Goal: Transaction & Acquisition: Purchase product/service

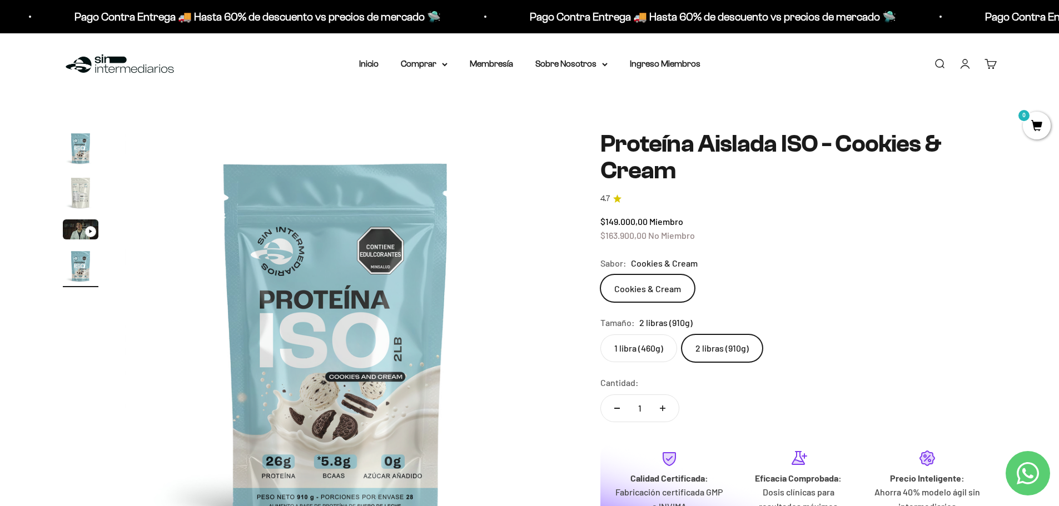
click at [102, 66] on img at bounding box center [120, 64] width 114 height 24
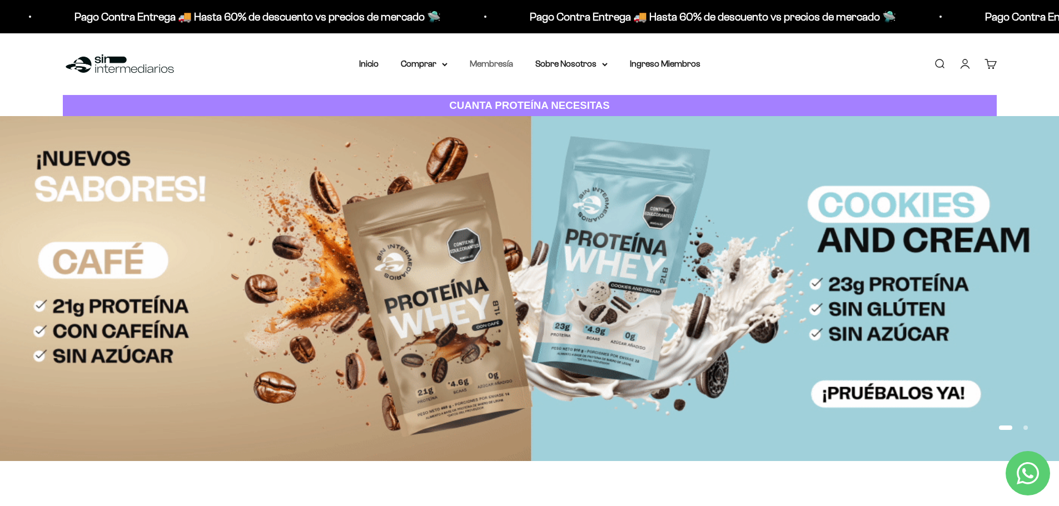
click at [490, 65] on link "Membresía" at bounding box center [491, 63] width 43 height 9
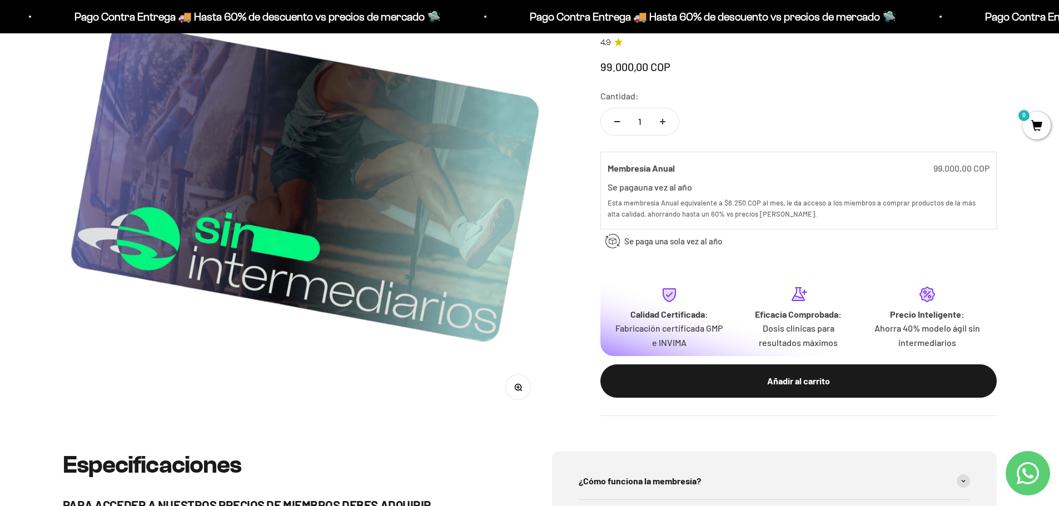
scroll to position [222, 0]
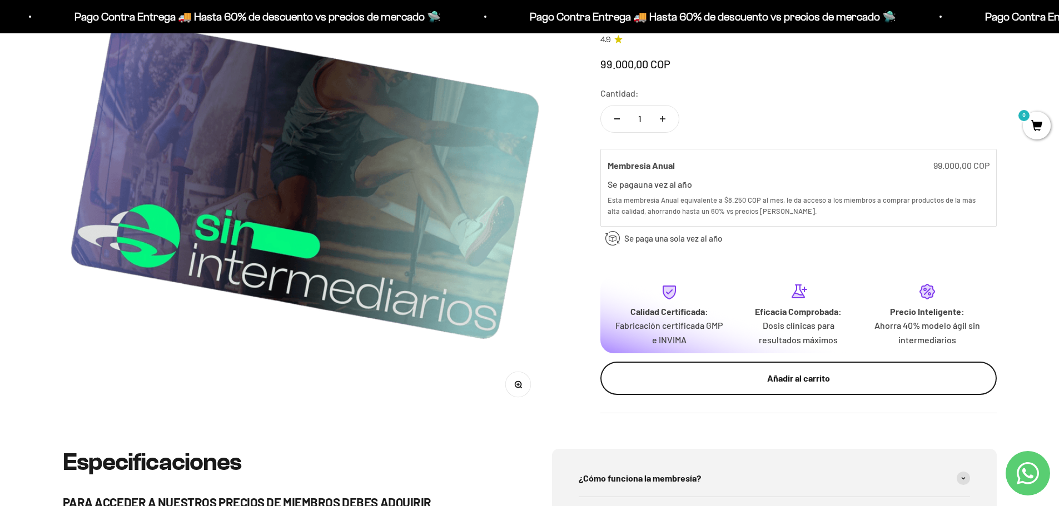
click at [802, 380] on div "Añadir al carrito" at bounding box center [798, 379] width 352 height 14
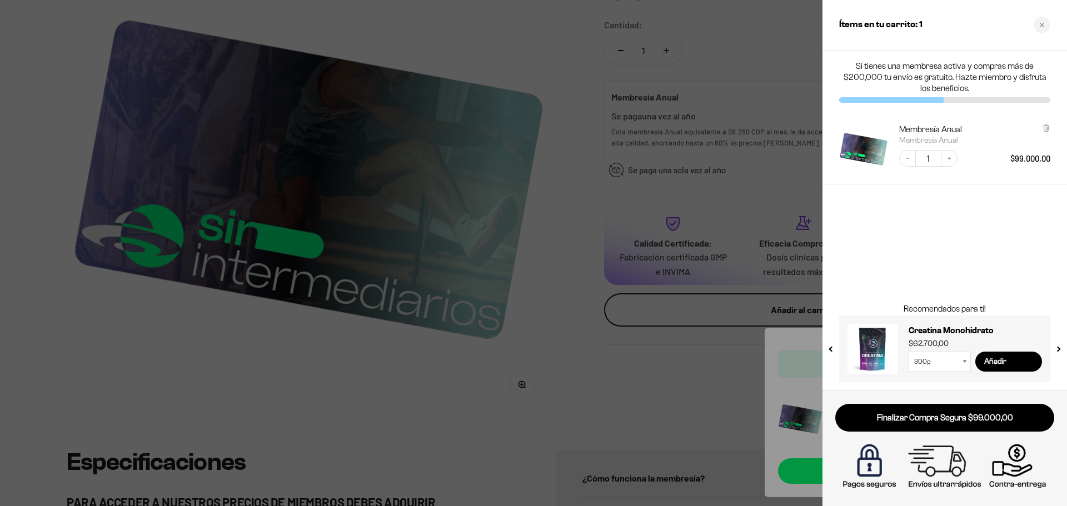
click at [620, 387] on div at bounding box center [533, 253] width 1067 height 506
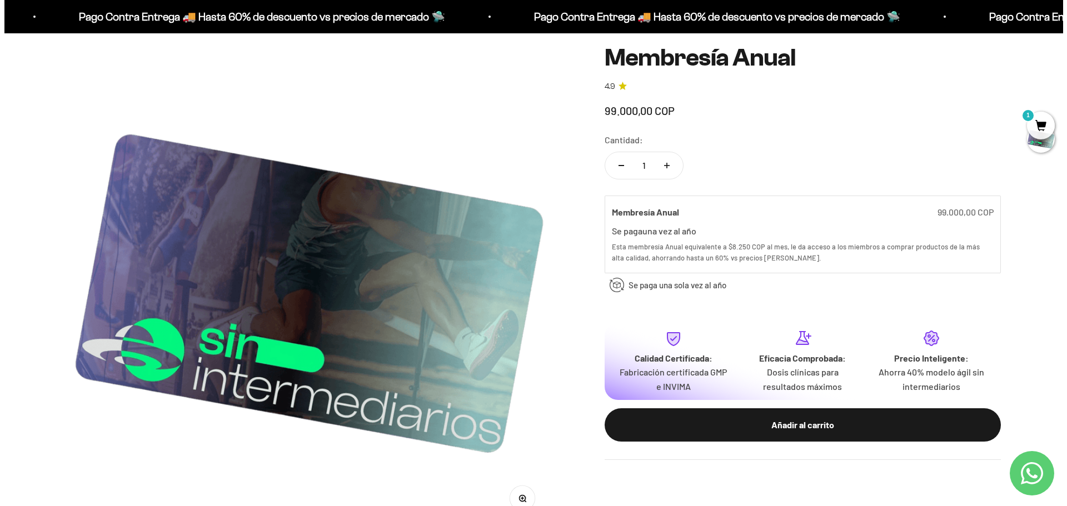
scroll to position [111, 0]
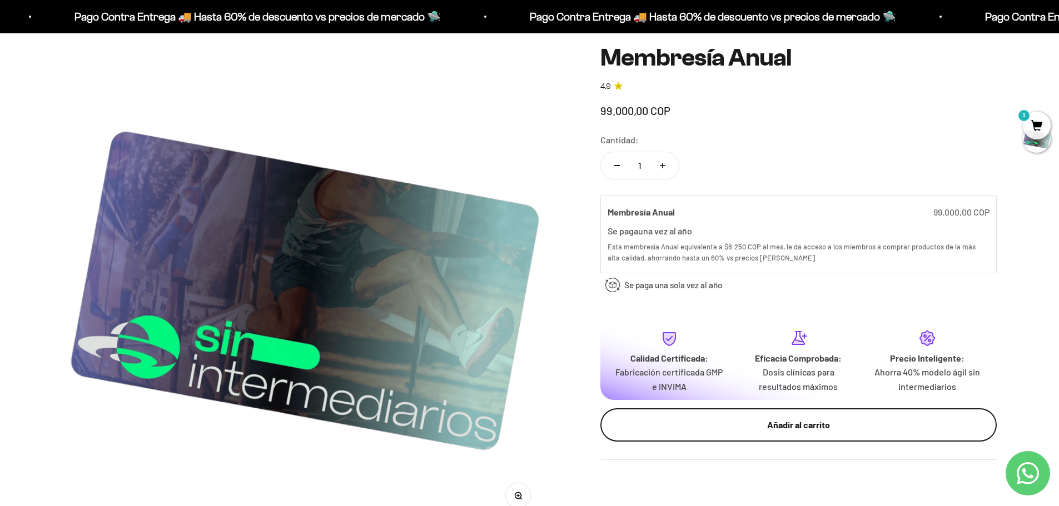
click at [790, 426] on div "Añadir al carrito" at bounding box center [798, 425] width 352 height 14
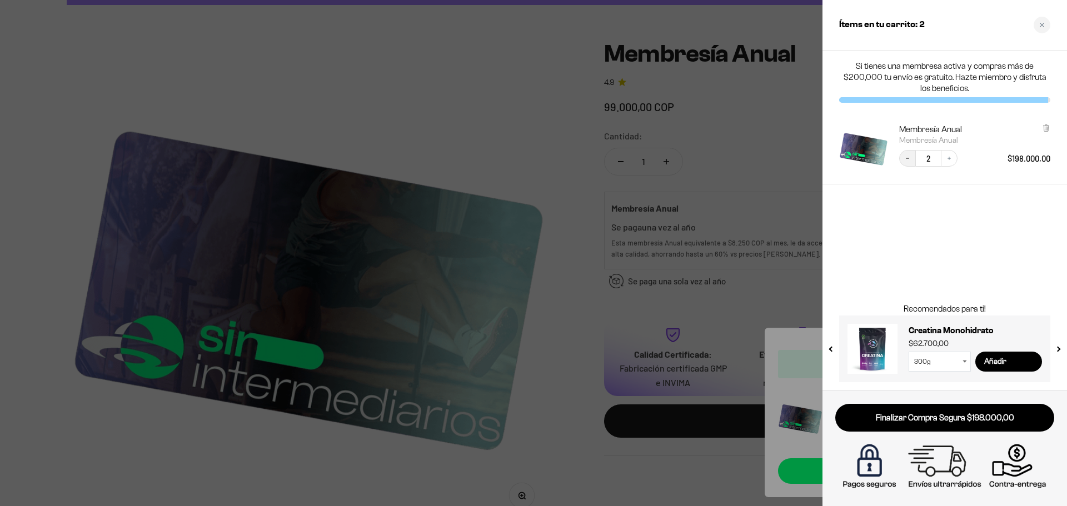
click at [904, 162] on button "Decrease quantity" at bounding box center [907, 158] width 17 height 17
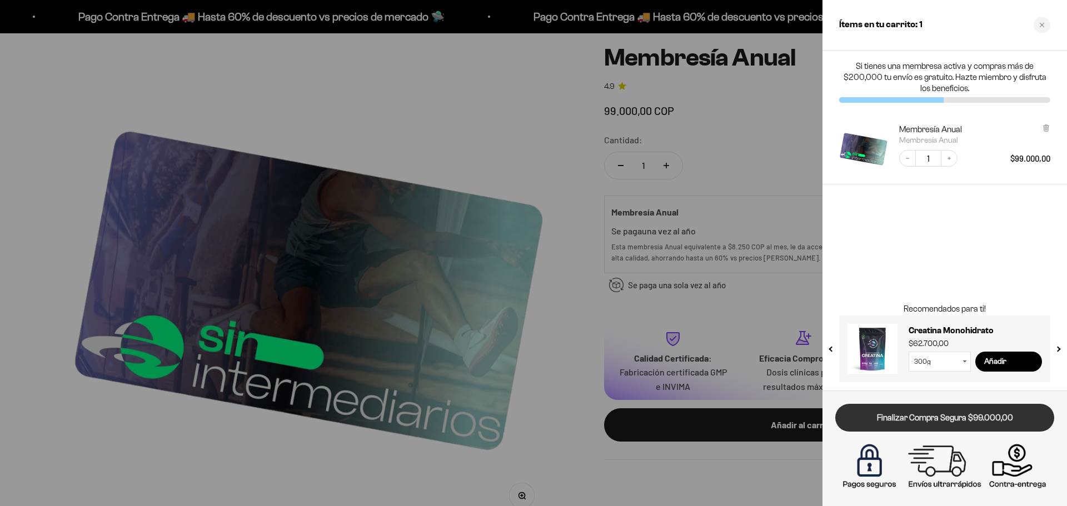
click at [931, 422] on link "Finalizar Compra Segura $99.000,00" at bounding box center [944, 418] width 219 height 28
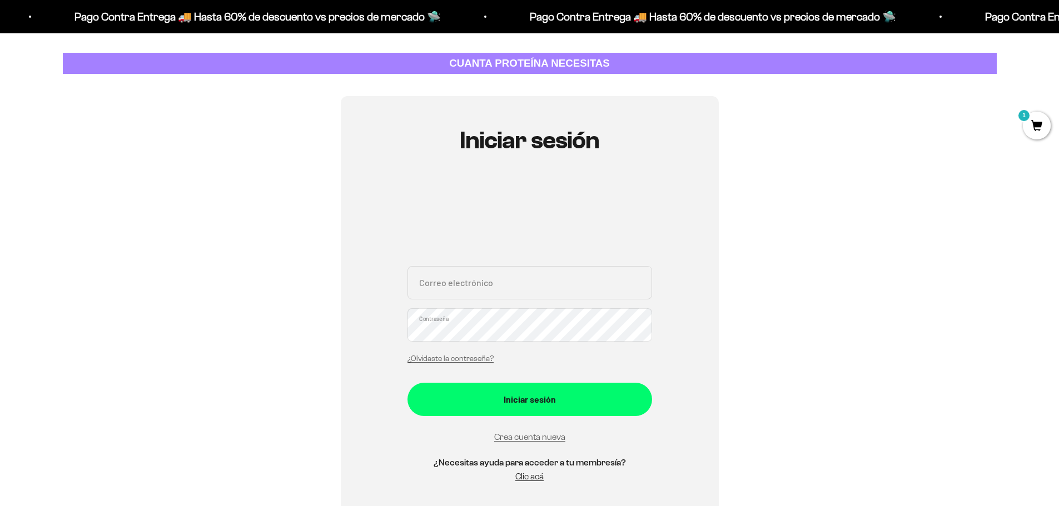
scroll to position [111, 0]
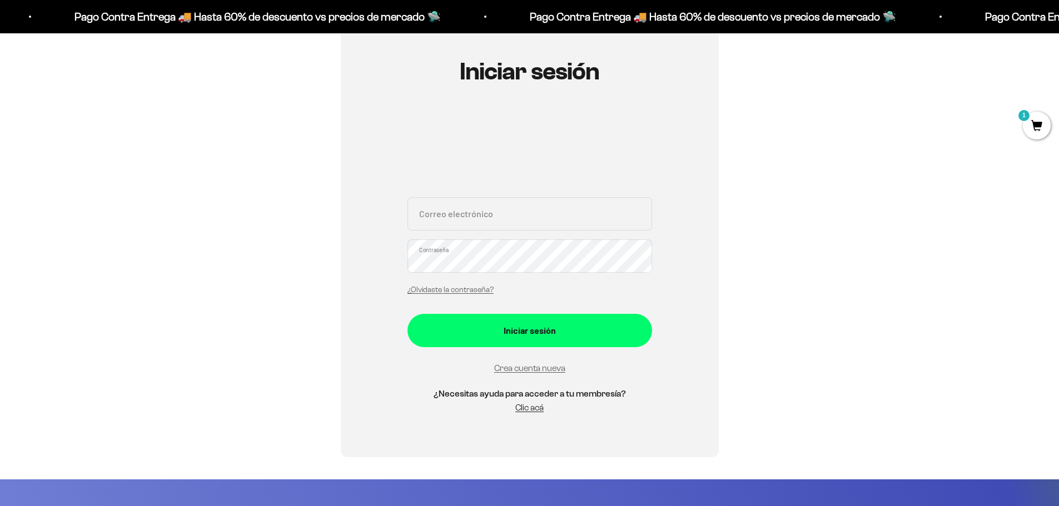
click at [500, 218] on input "Correo electrónico" at bounding box center [529, 213] width 244 height 33
type input "juansebastianloperag@gmail.com"
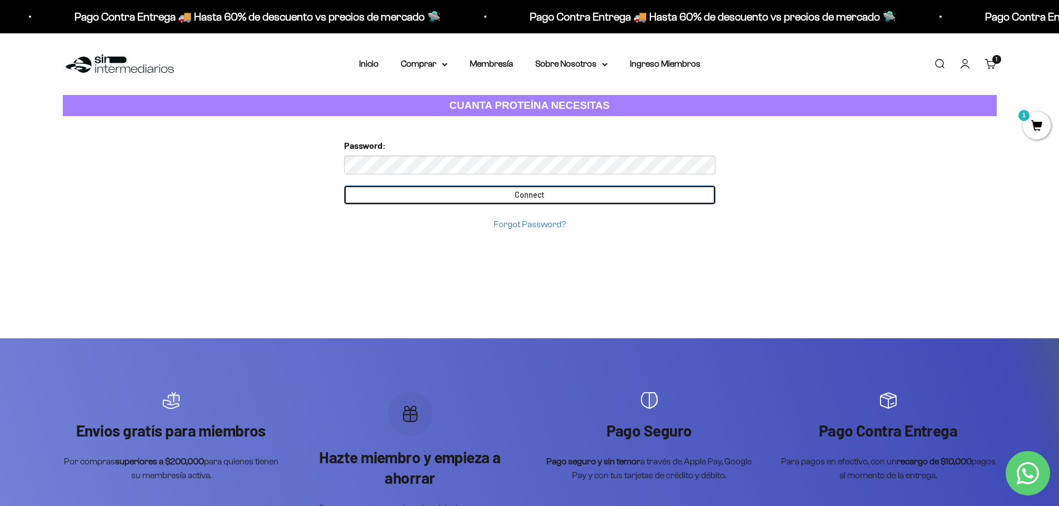
click at [531, 199] on input "Connect" at bounding box center [529, 195] width 371 height 19
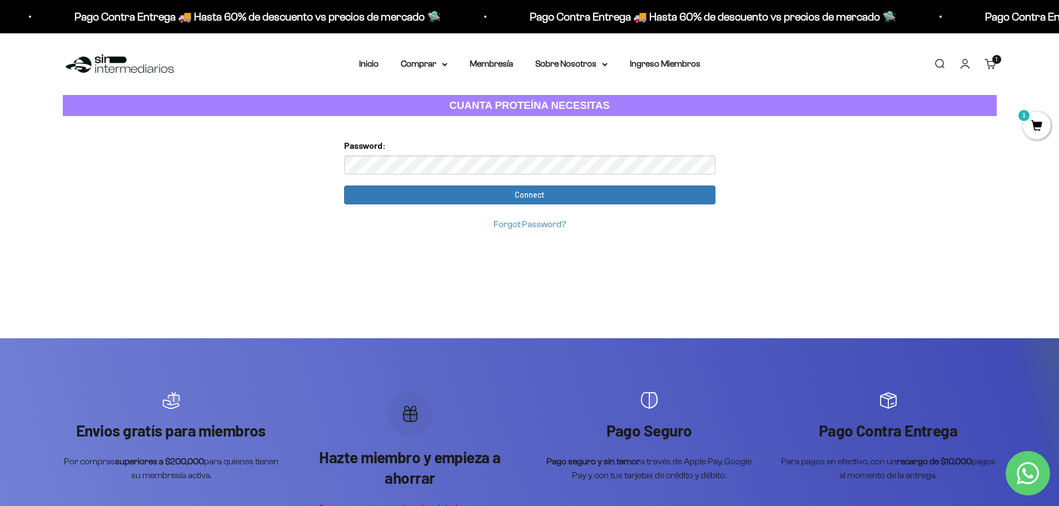
click at [963, 64] on link "Iniciar sesión" at bounding box center [964, 64] width 12 height 12
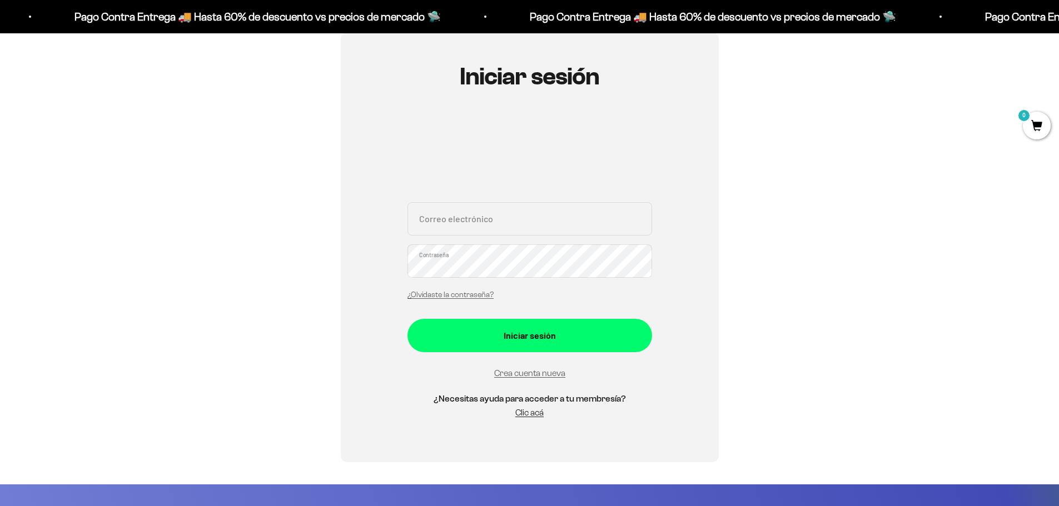
scroll to position [111, 0]
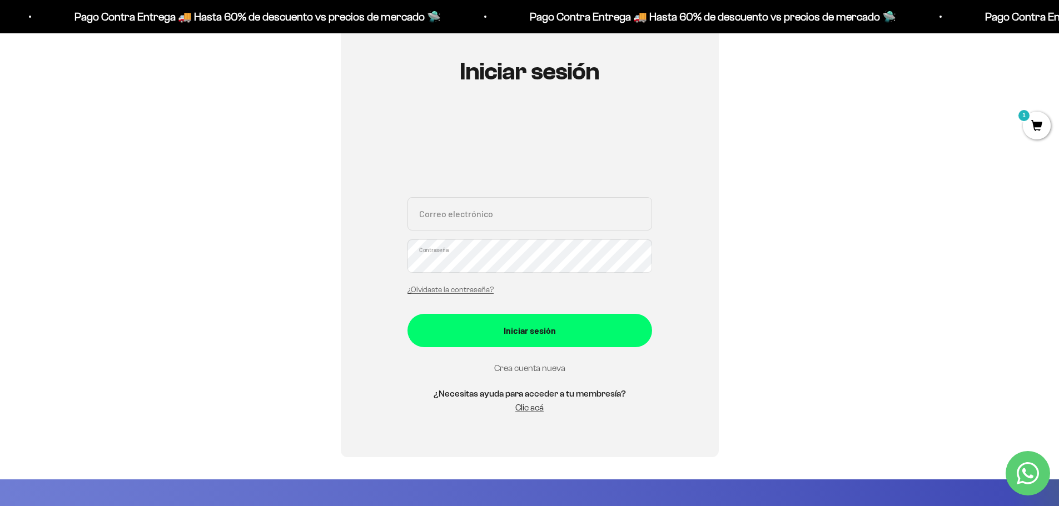
click at [513, 371] on link "Crea cuenta nueva" at bounding box center [529, 367] width 71 height 9
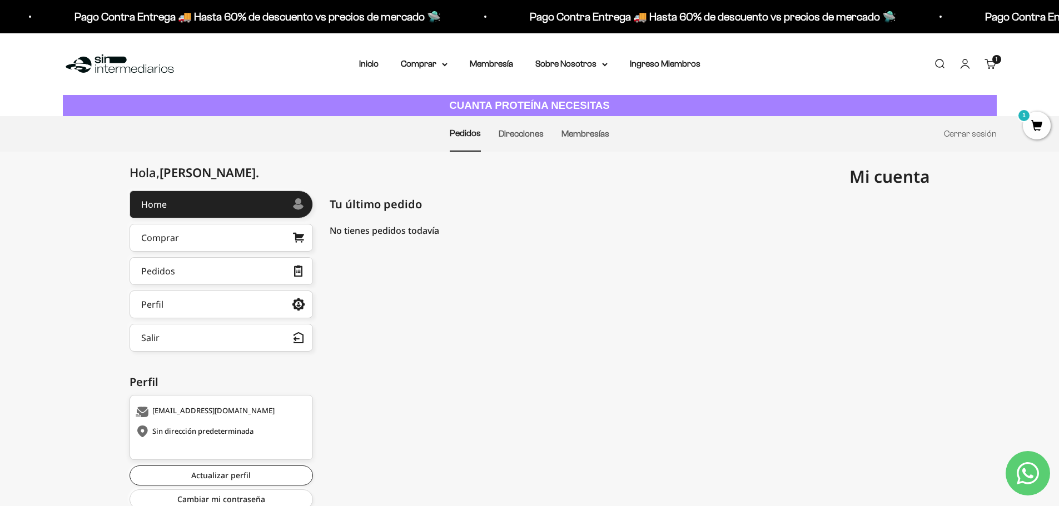
scroll to position [41, 0]
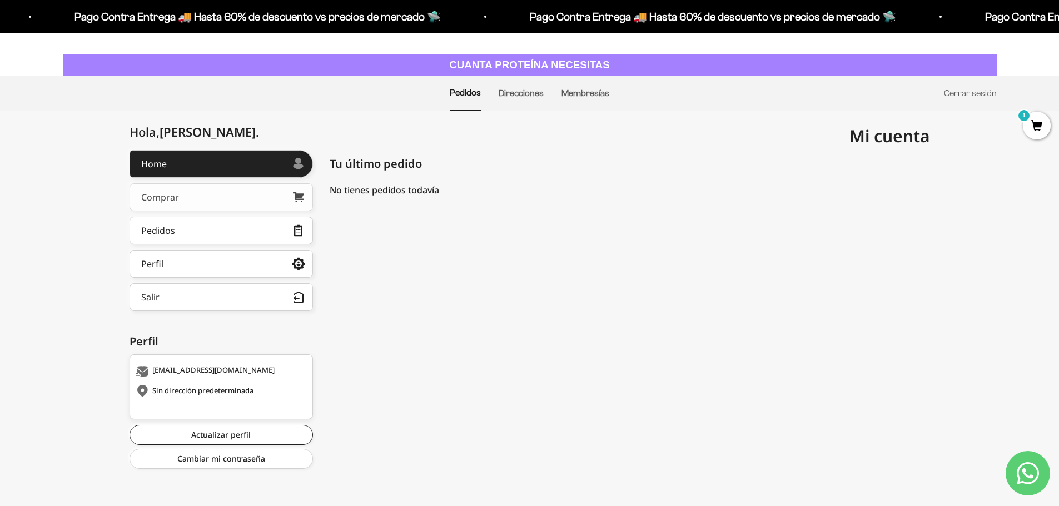
click at [162, 196] on div "Comprar" at bounding box center [160, 197] width 38 height 9
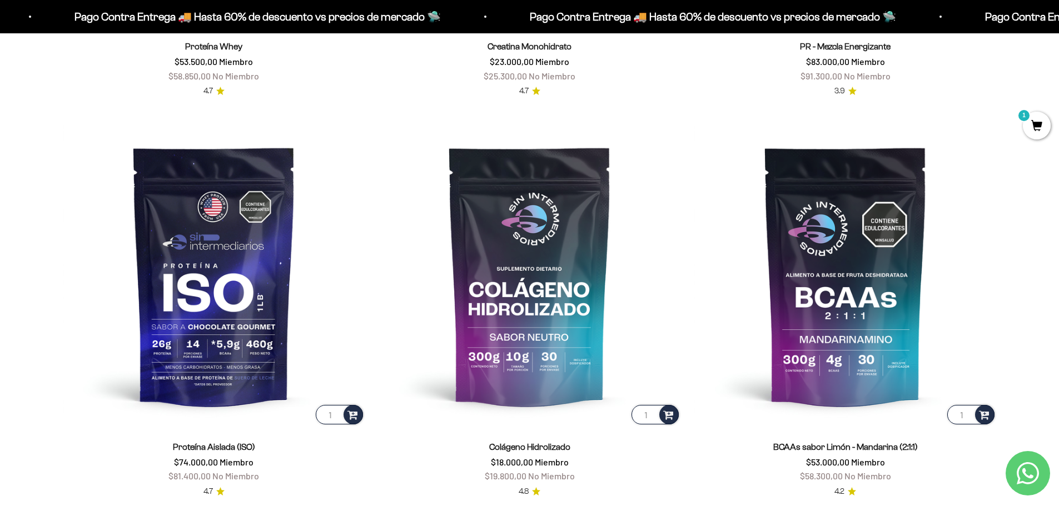
scroll to position [945, 0]
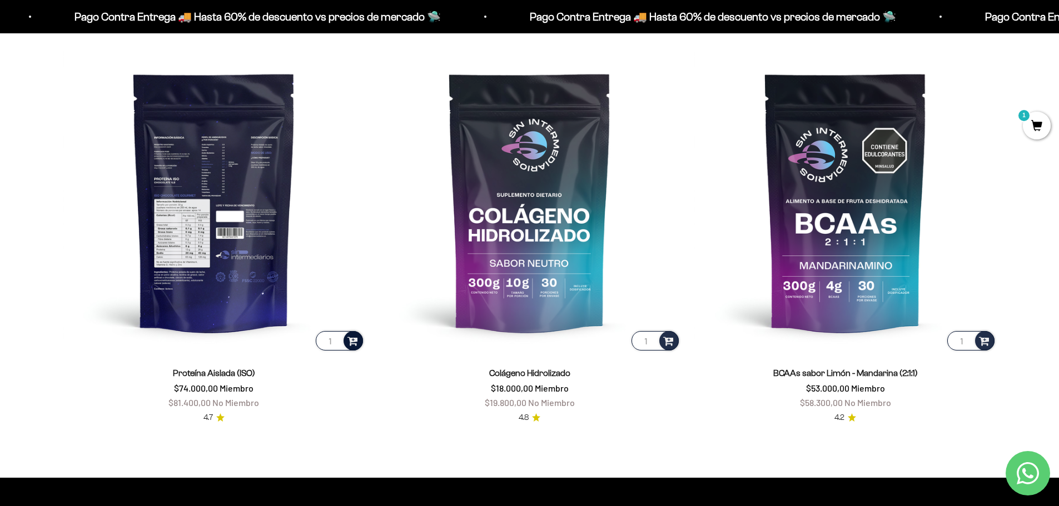
click at [356, 342] on span at bounding box center [352, 340] width 11 height 13
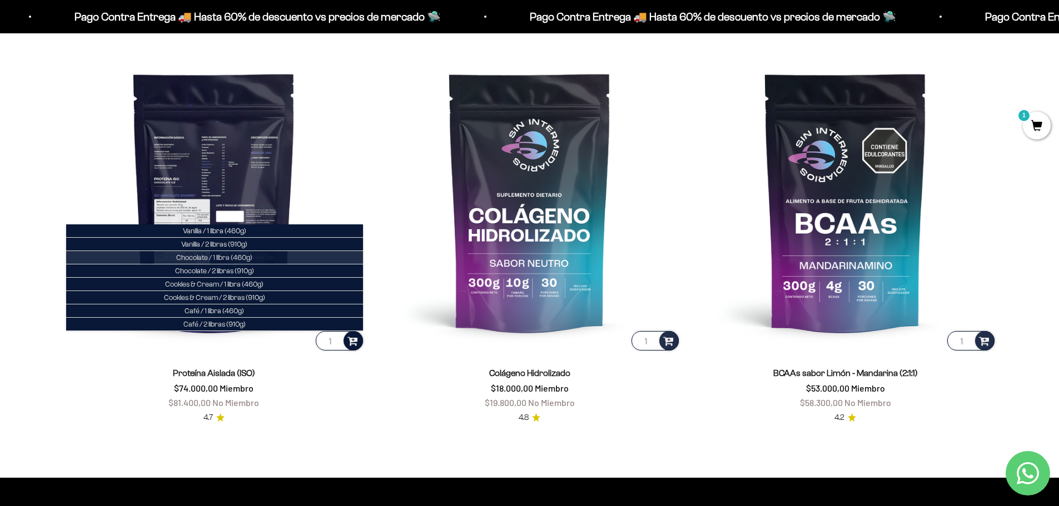
click at [213, 259] on span "Chocolate / 1 libra (460g)" at bounding box center [214, 257] width 76 height 8
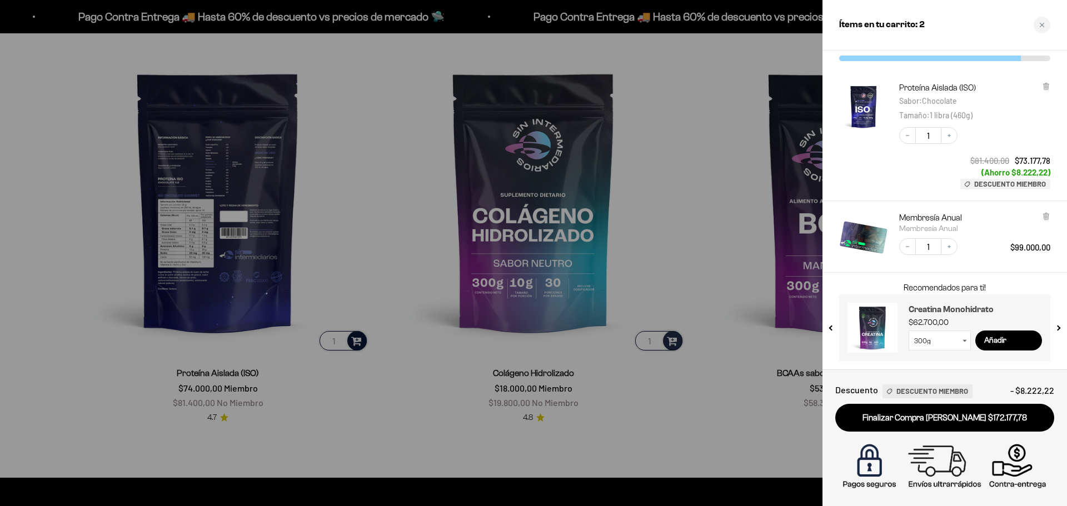
scroll to position [0, 0]
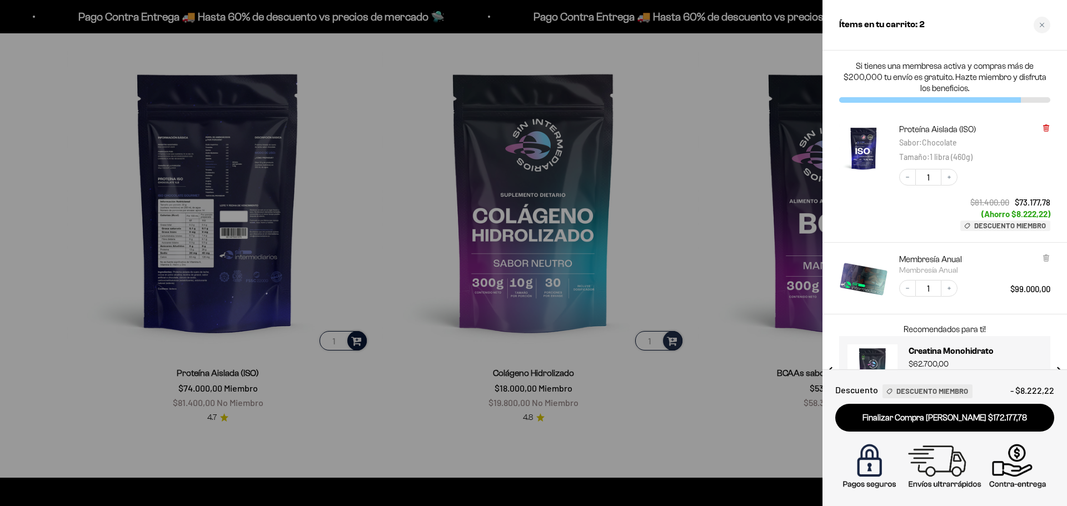
click at [1044, 128] on icon at bounding box center [1046, 129] width 4 height 6
